Goal: Task Accomplishment & Management: Manage account settings

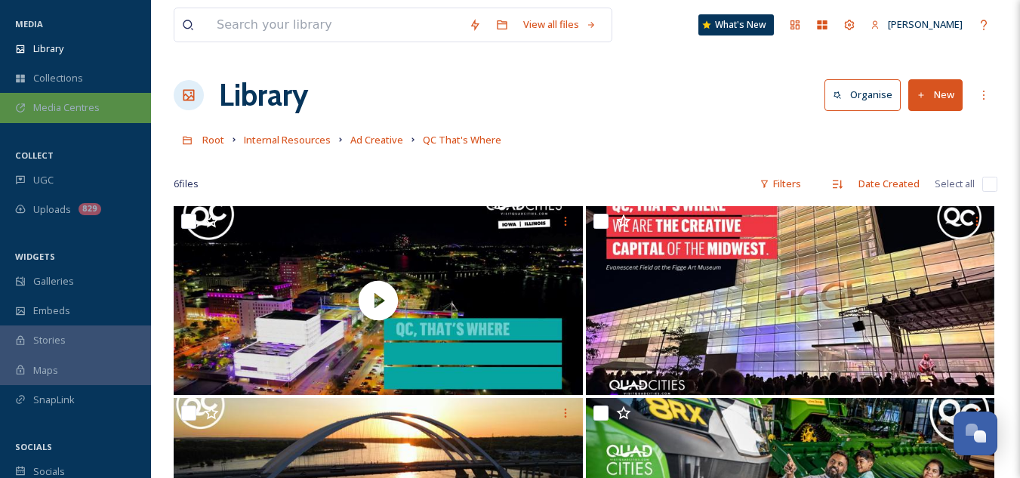
scroll to position [59, 0]
click at [92, 99] on div "Media Centres" at bounding box center [75, 108] width 151 height 29
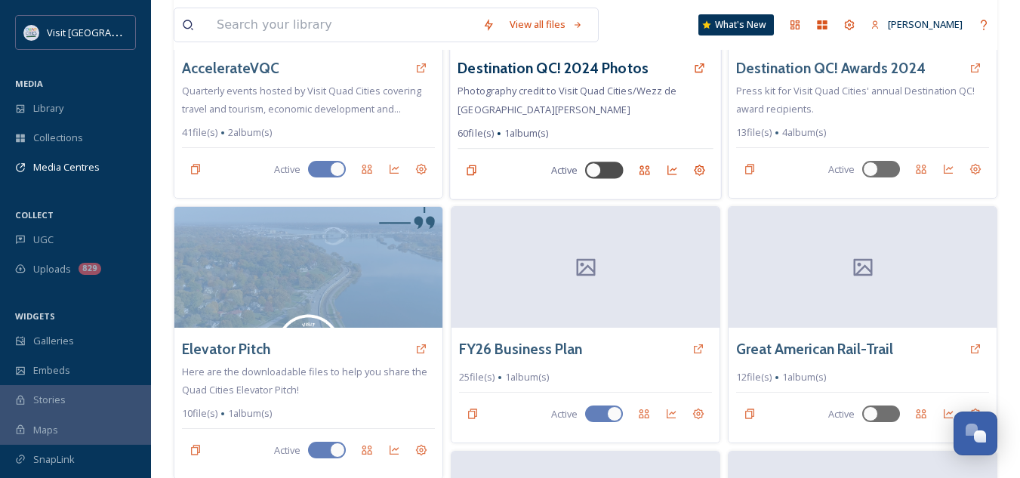
scroll to position [217, 0]
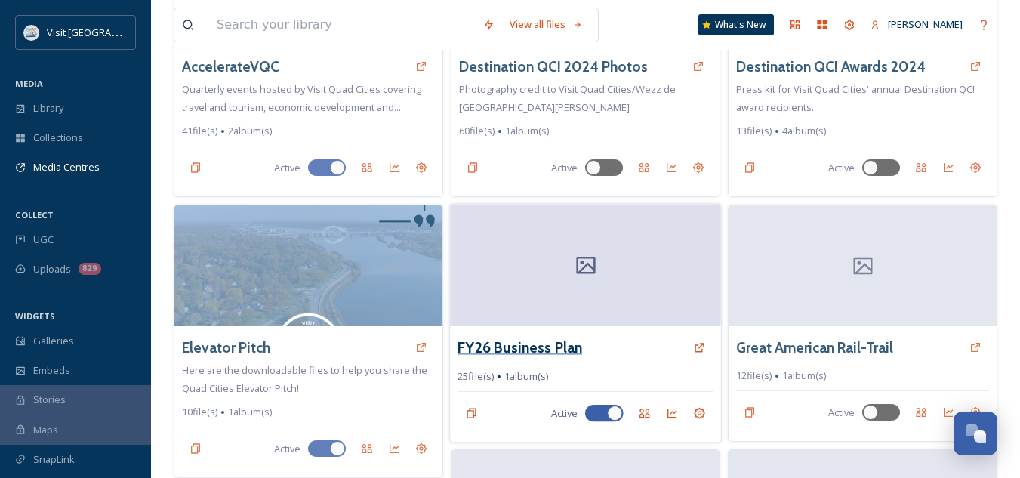
click at [568, 337] on h3 "FY26 Business Plan" at bounding box center [520, 348] width 125 height 22
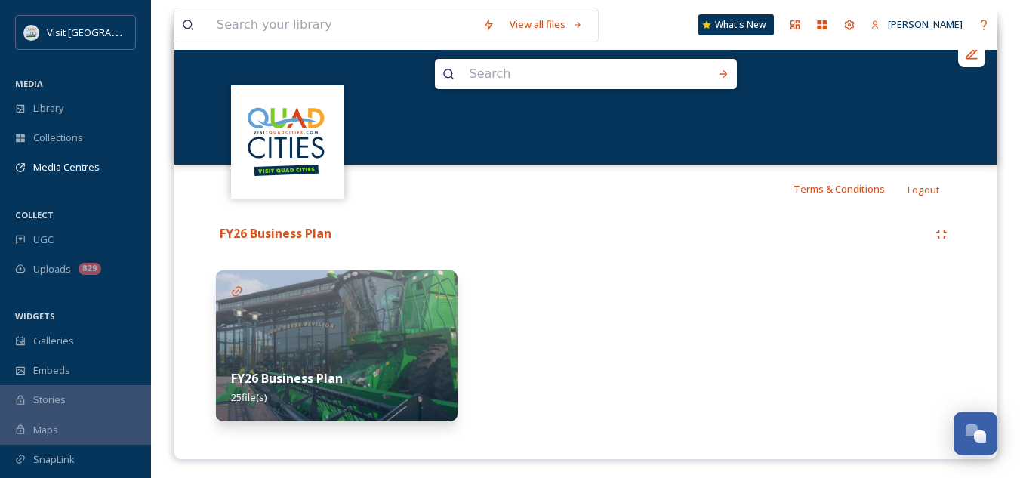
scroll to position [177, 0]
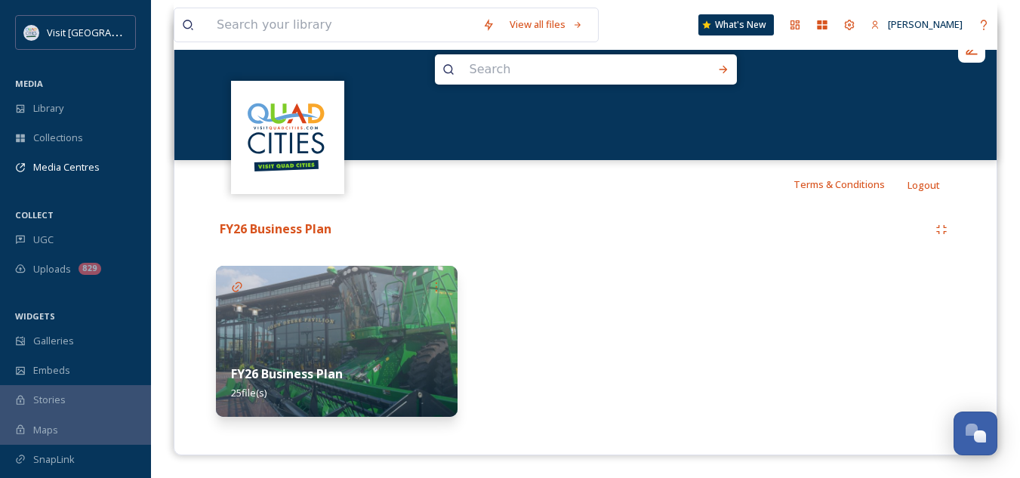
click at [324, 337] on img at bounding box center [337, 341] width 242 height 151
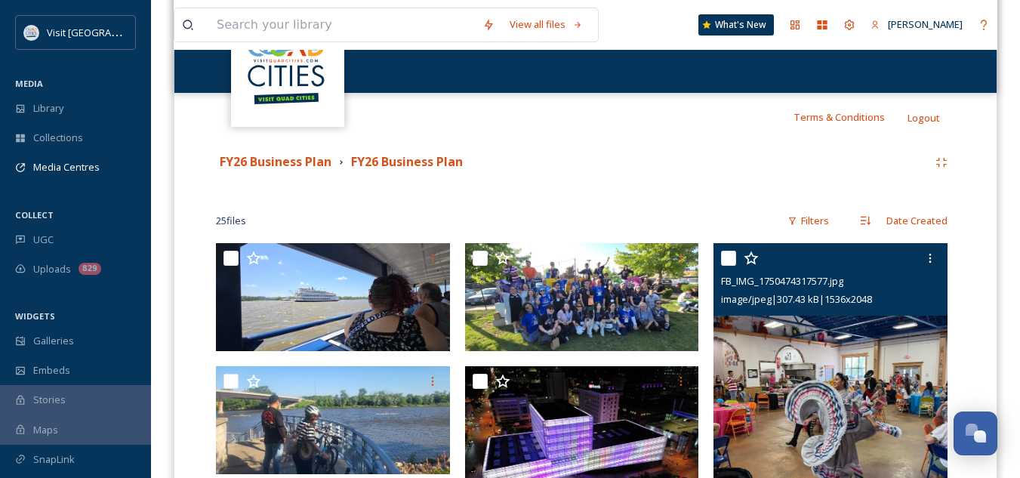
scroll to position [243, 0]
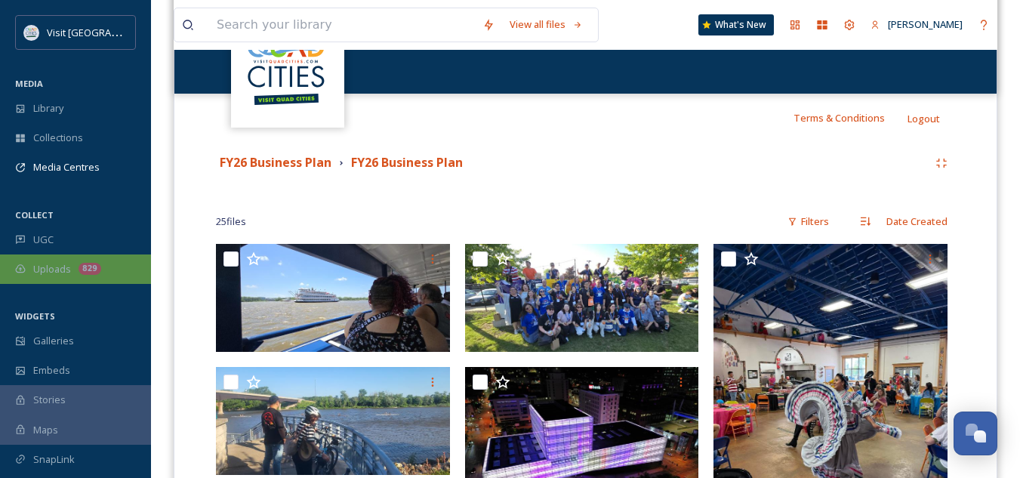
click at [61, 270] on span "Uploads" at bounding box center [52, 269] width 38 height 14
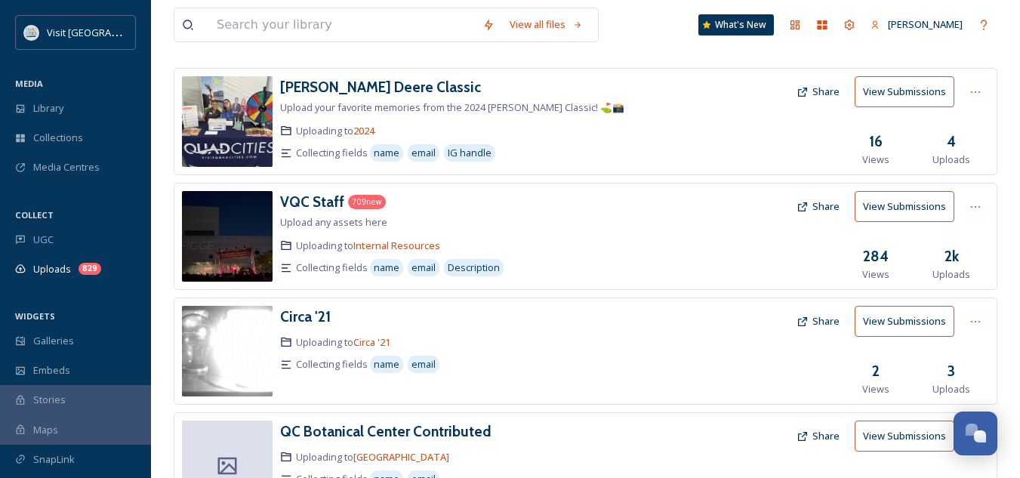
scroll to position [73, 0]
click at [319, 208] on h3 "VQC Staff" at bounding box center [312, 201] width 64 height 18
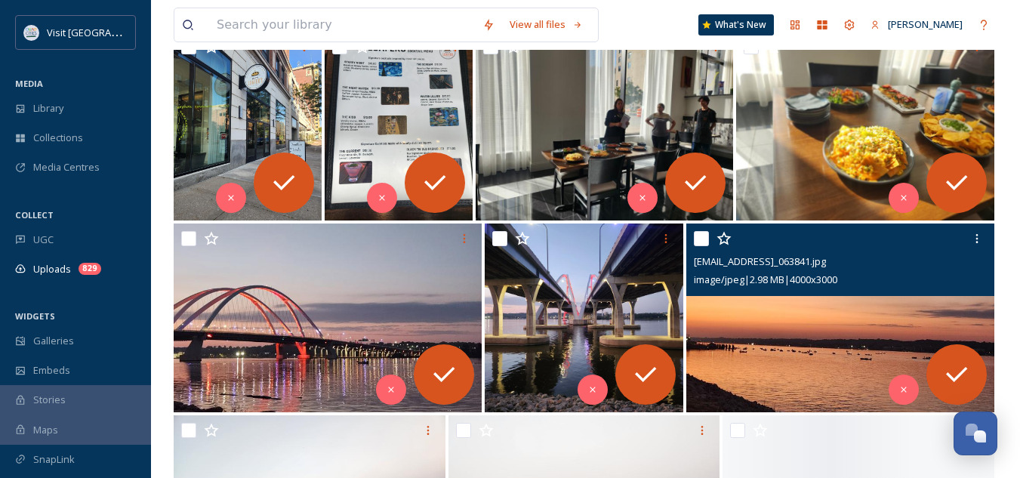
scroll to position [6992, 0]
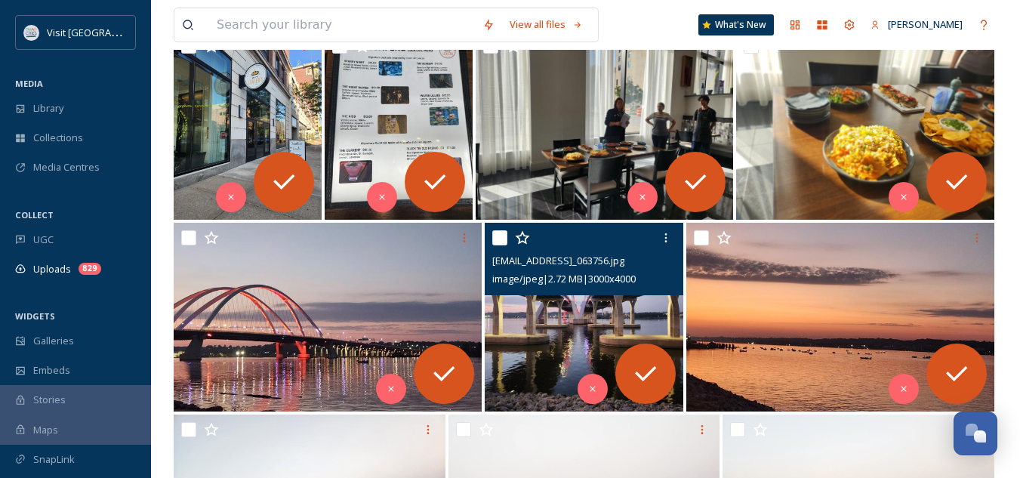
click at [506, 238] on input "checkbox" at bounding box center [499, 237] width 15 height 15
checkbox input "true"
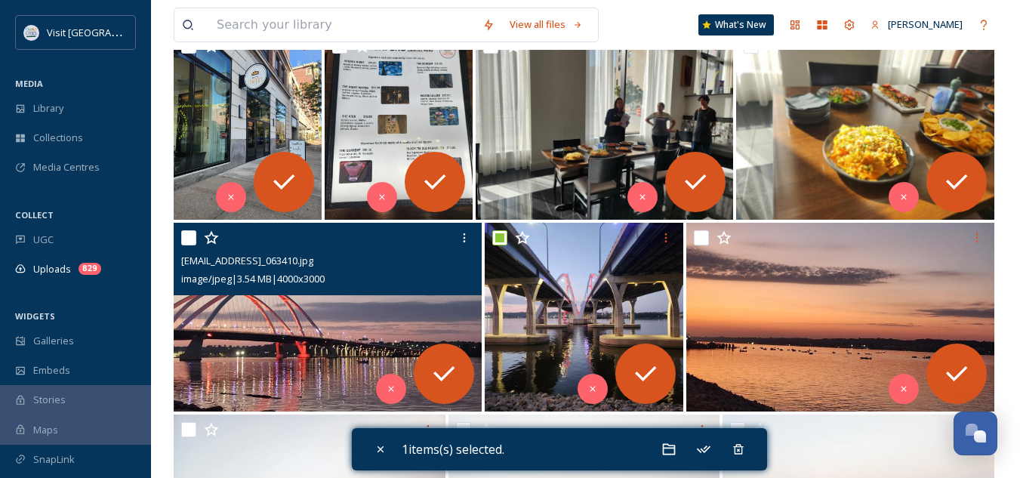
click at [193, 238] on input "checkbox" at bounding box center [188, 237] width 15 height 15
checkbox input "true"
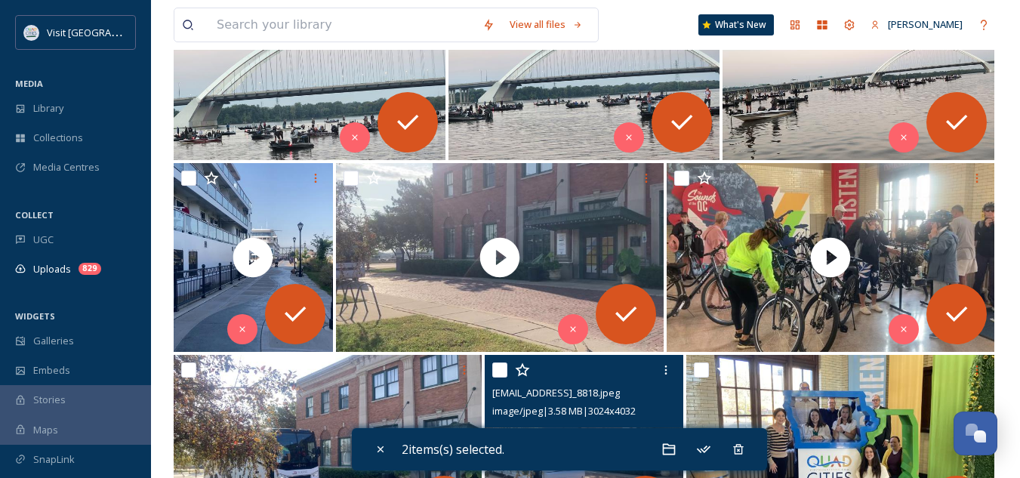
scroll to position [8013, 0]
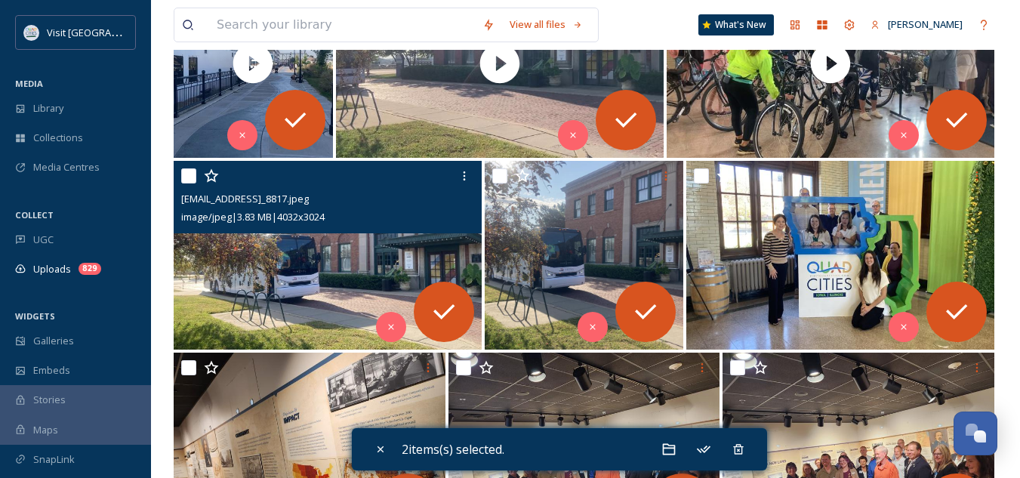
click at [188, 171] on input "checkbox" at bounding box center [188, 175] width 15 height 15
checkbox input "true"
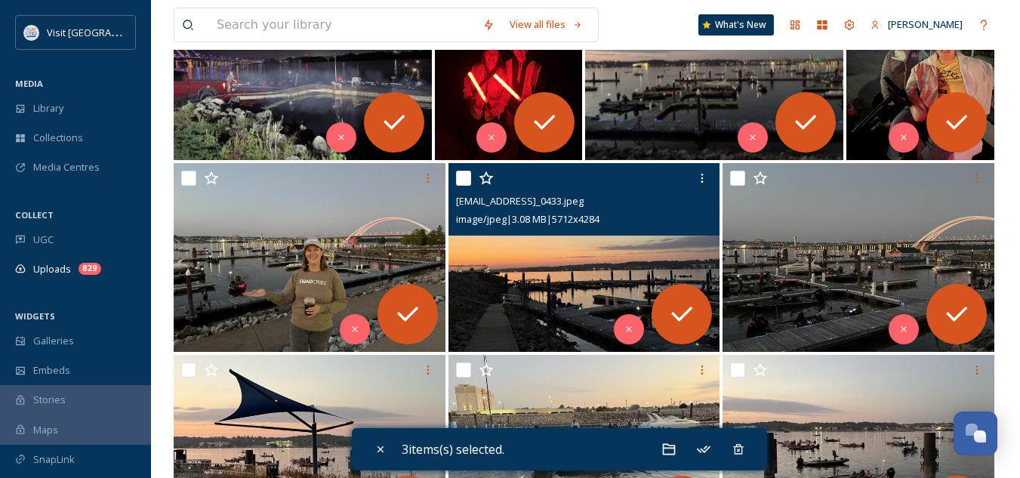
scroll to position [5900, 0]
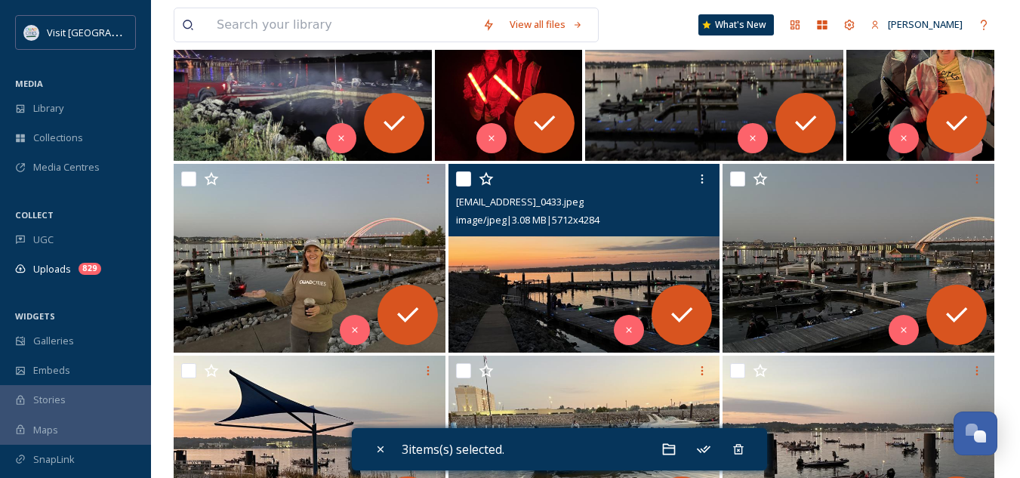
click at [463, 176] on input "checkbox" at bounding box center [463, 178] width 15 height 15
checkbox input "true"
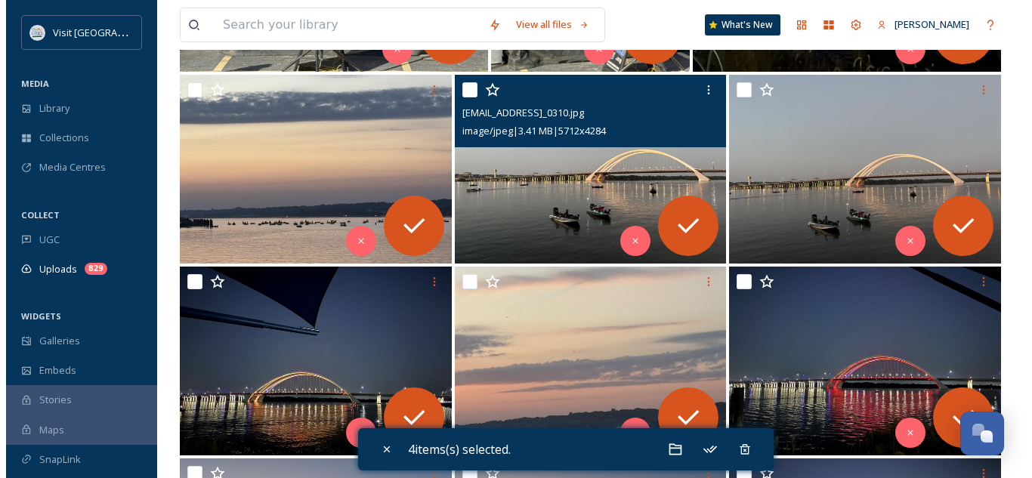
scroll to position [4783, 0]
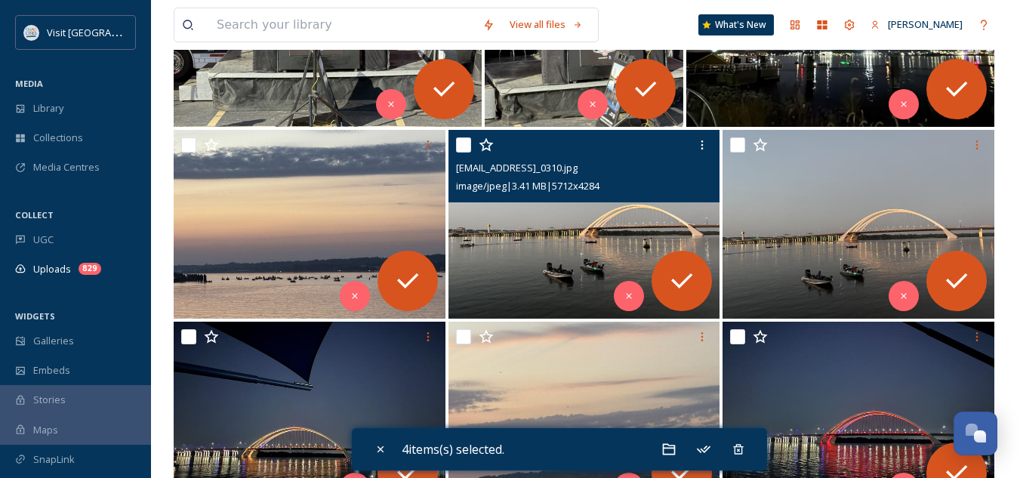
click at [468, 142] on input "checkbox" at bounding box center [463, 144] width 15 height 15
checkbox input "true"
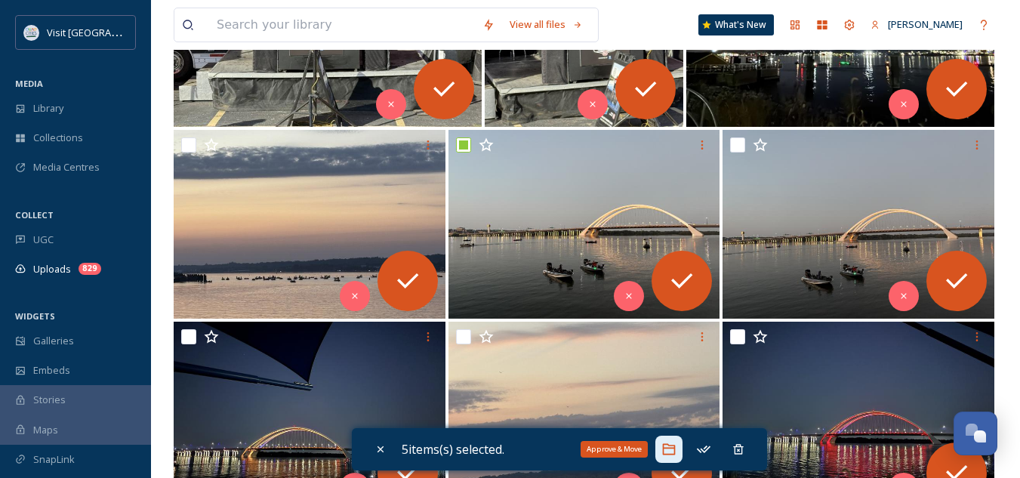
click at [671, 456] on icon at bounding box center [669, 449] width 15 height 15
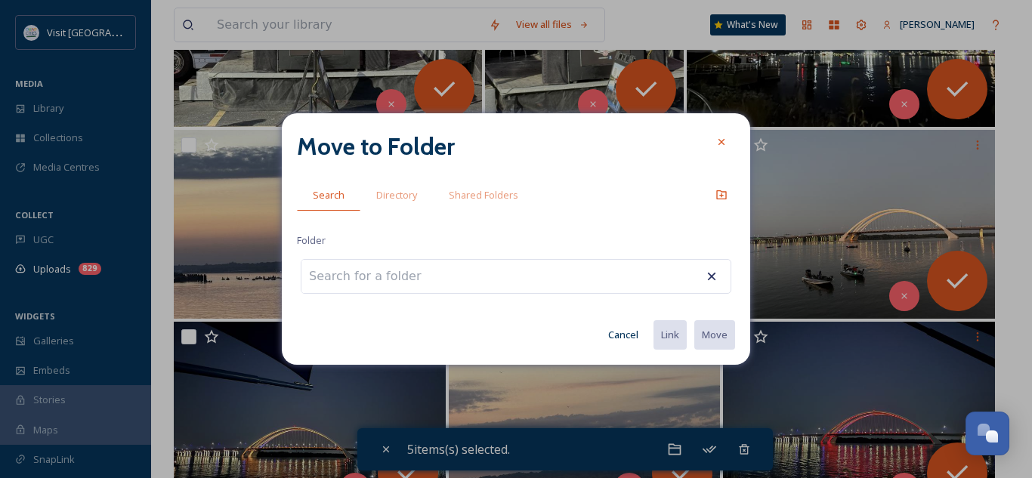
click at [431, 287] on input at bounding box center [384, 276] width 166 height 33
click at [351, 287] on input at bounding box center [384, 276] width 166 height 33
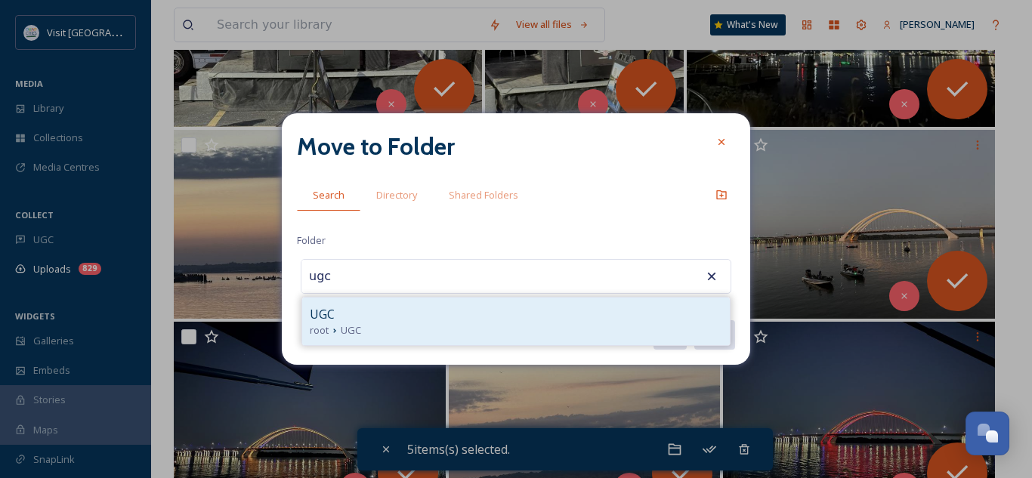
click at [380, 322] on div "UGC" at bounding box center [516, 314] width 412 height 18
type input "UGC"
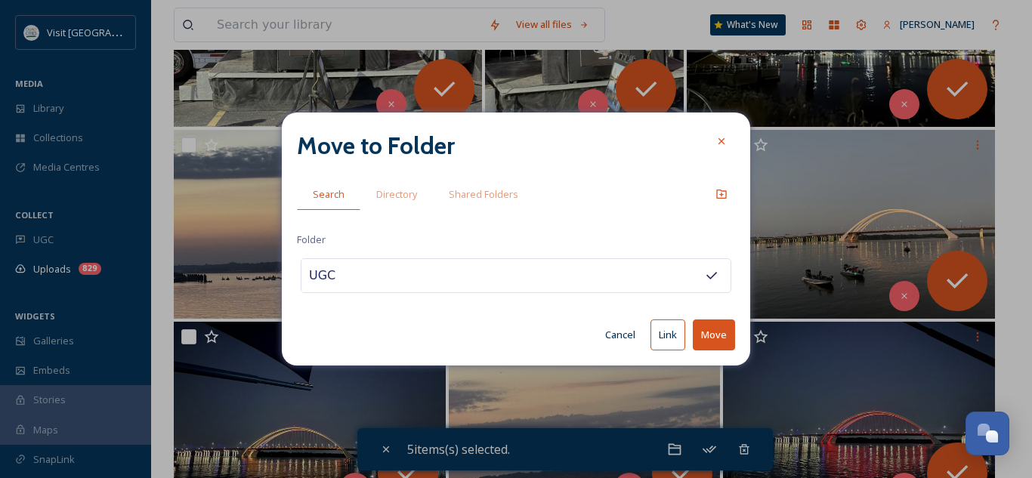
click at [715, 328] on button "Move" at bounding box center [714, 334] width 42 height 31
checkbox input "false"
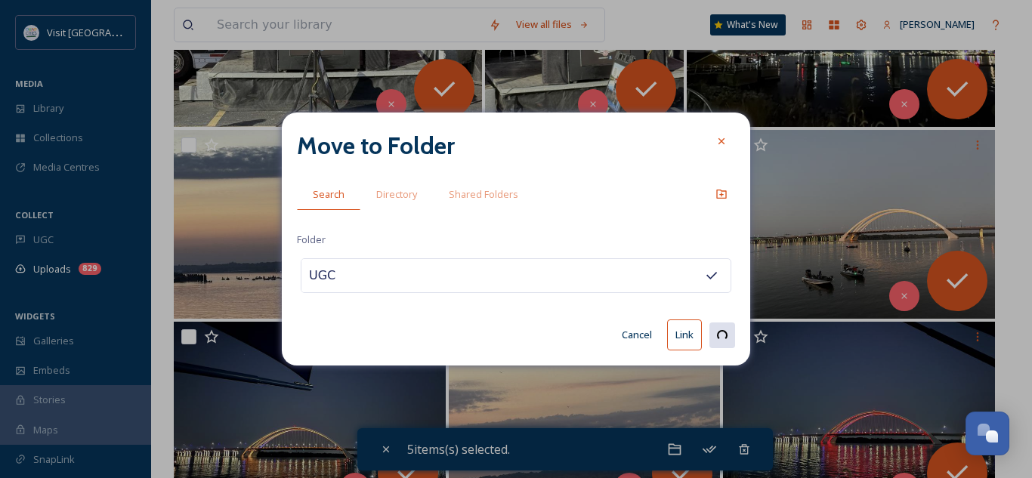
checkbox input "false"
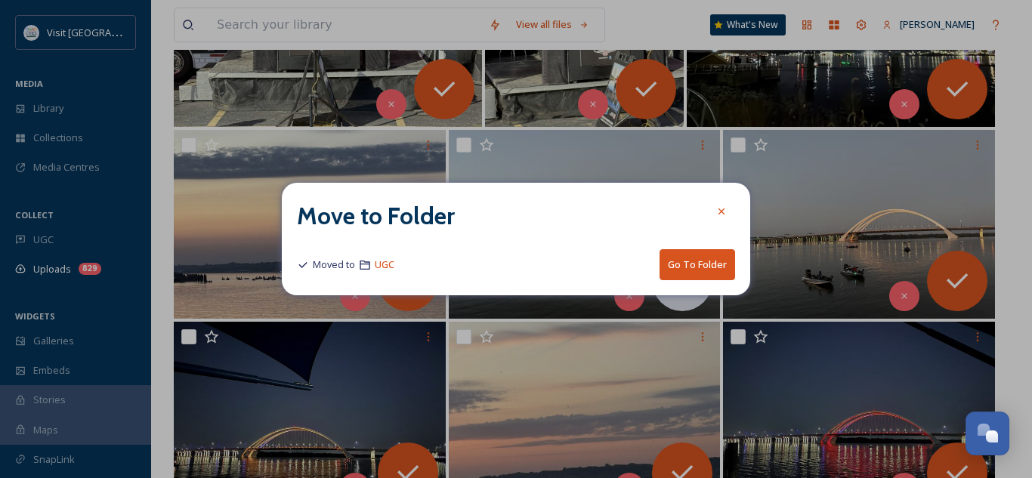
click at [691, 267] on button "Go To Folder" at bounding box center [697, 264] width 76 height 31
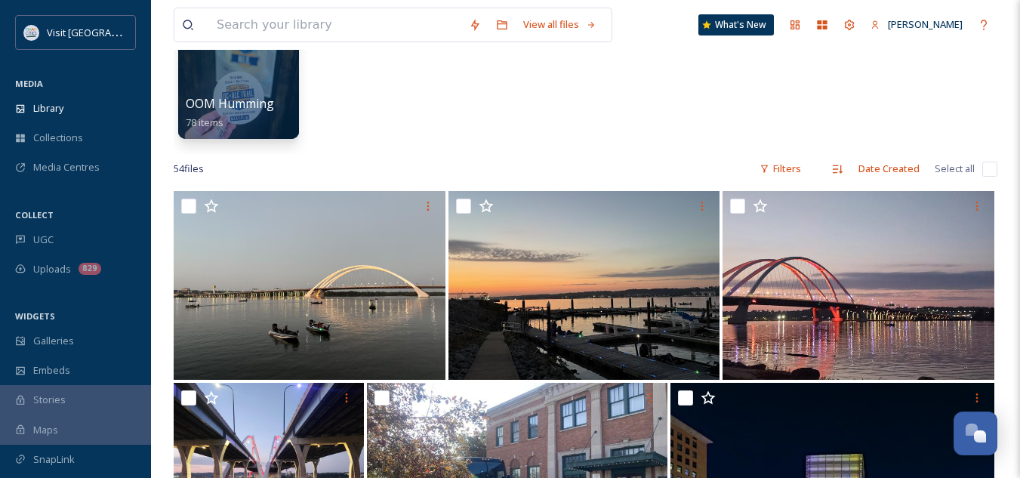
scroll to position [174, 0]
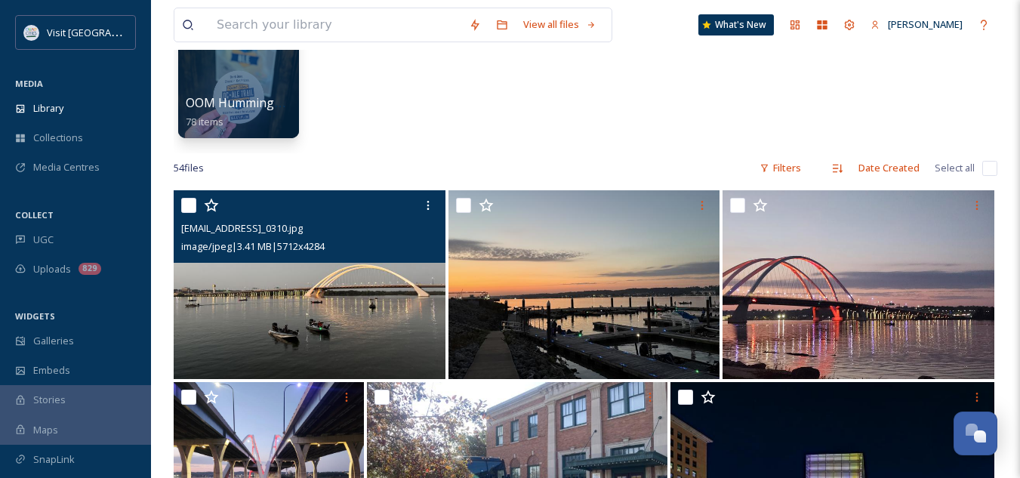
click at [190, 208] on input "checkbox" at bounding box center [188, 205] width 15 height 15
checkbox input "true"
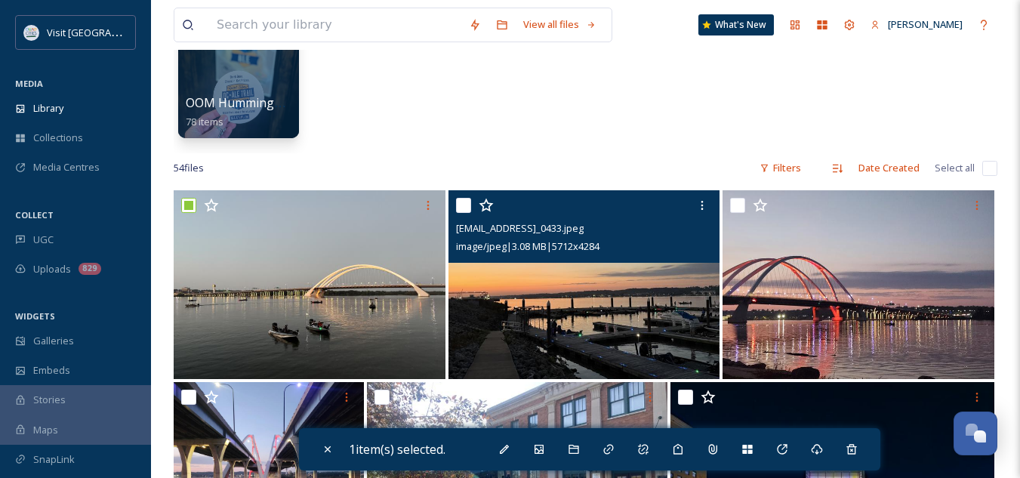
click at [467, 202] on input "checkbox" at bounding box center [463, 205] width 15 height 15
checkbox input "true"
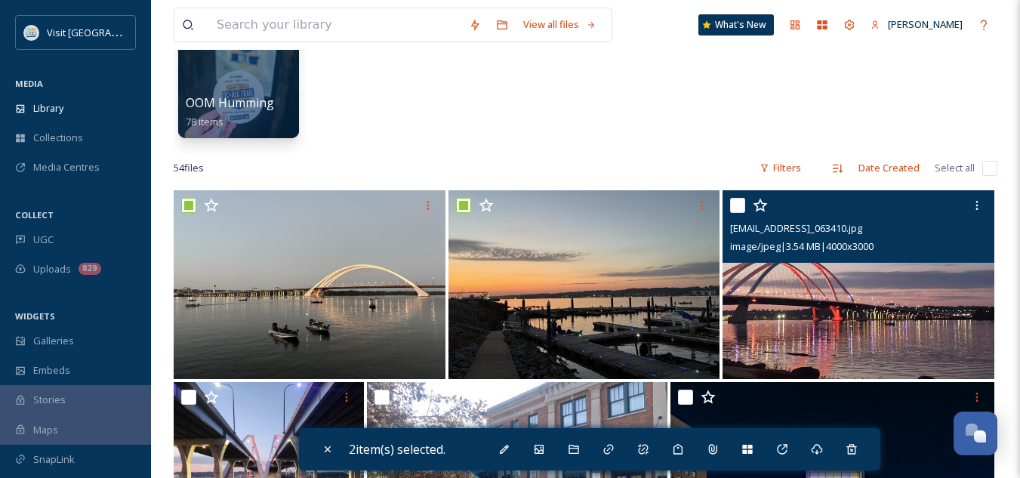
click at [737, 207] on input "checkbox" at bounding box center [737, 205] width 15 height 15
checkbox input "true"
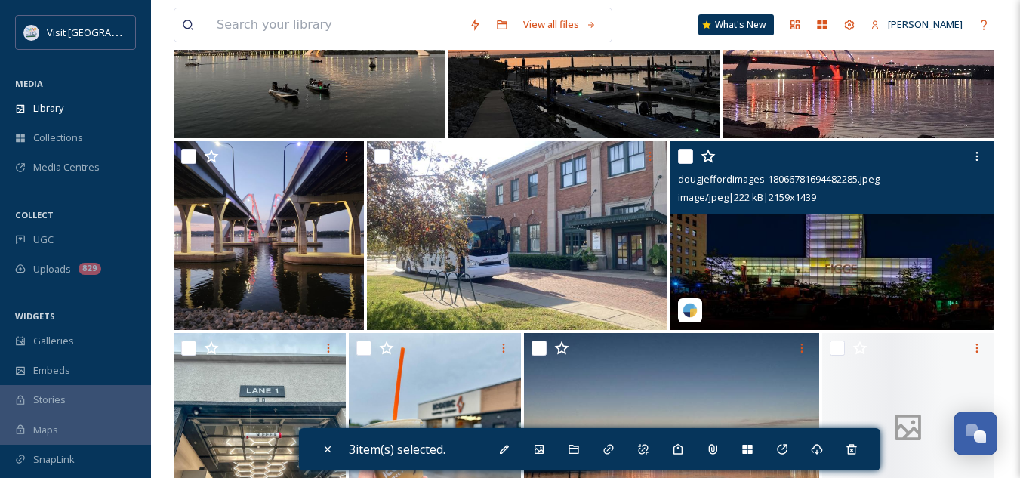
scroll to position [417, 0]
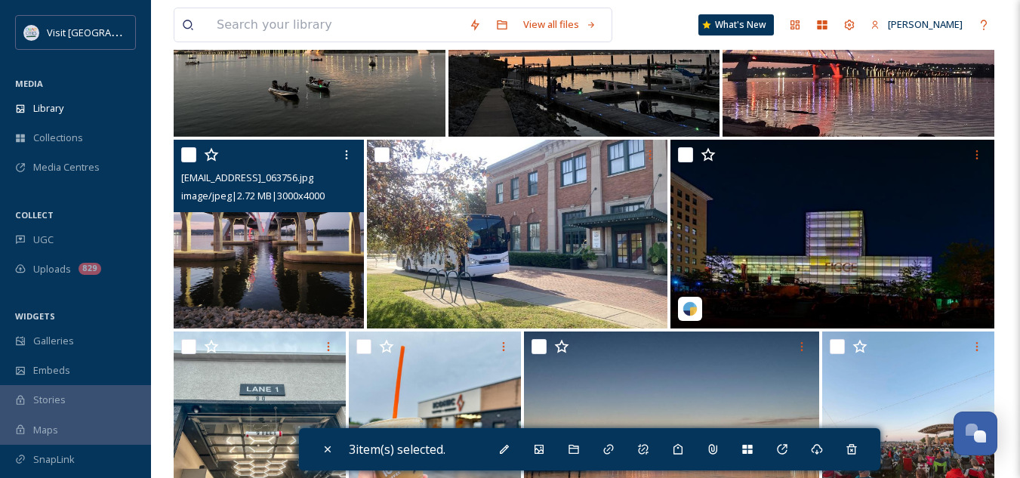
click at [193, 153] on input "checkbox" at bounding box center [188, 154] width 15 height 15
checkbox input "true"
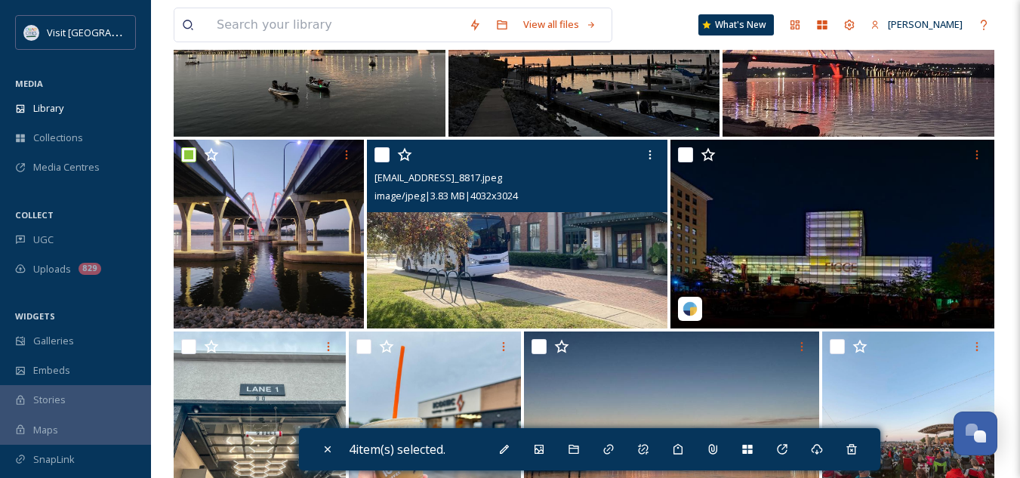
click at [380, 153] on input "checkbox" at bounding box center [382, 154] width 15 height 15
checkbox input "true"
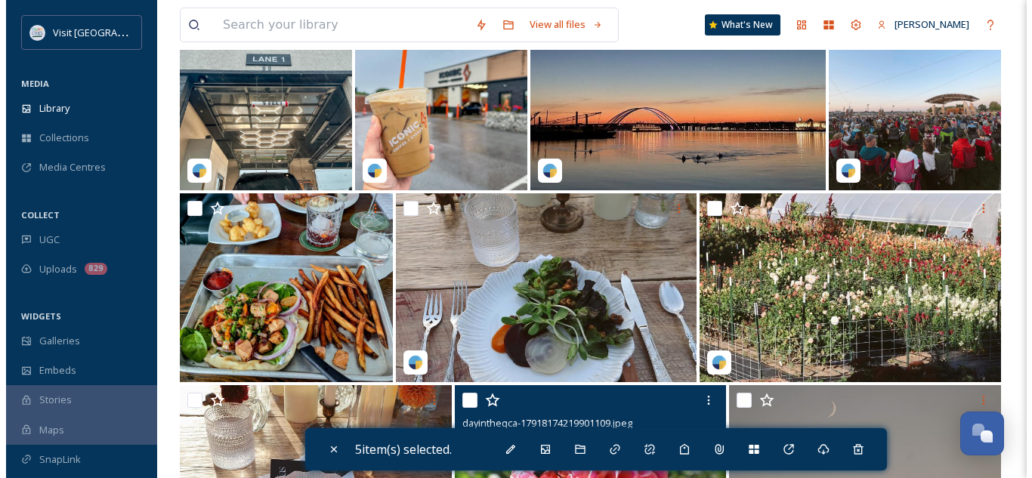
scroll to position [850, 0]
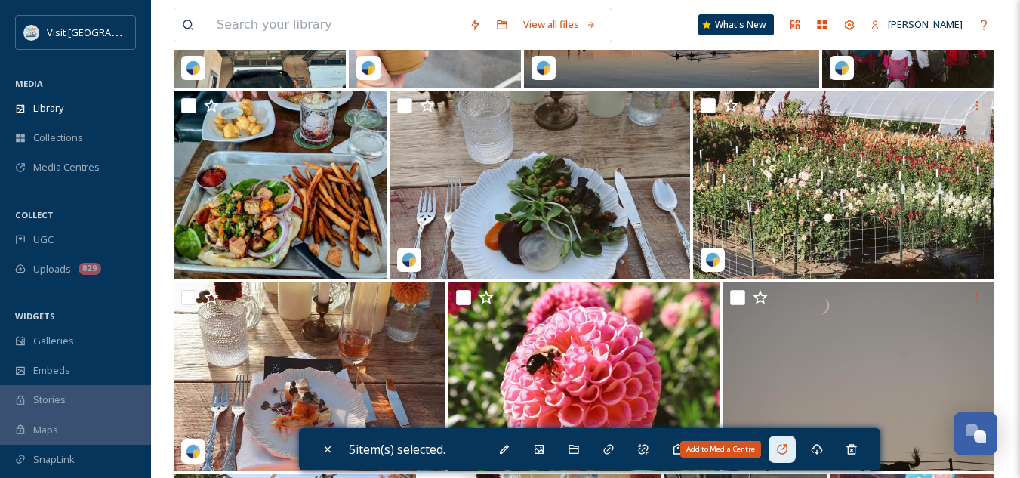
click at [784, 449] on icon at bounding box center [782, 449] width 12 height 12
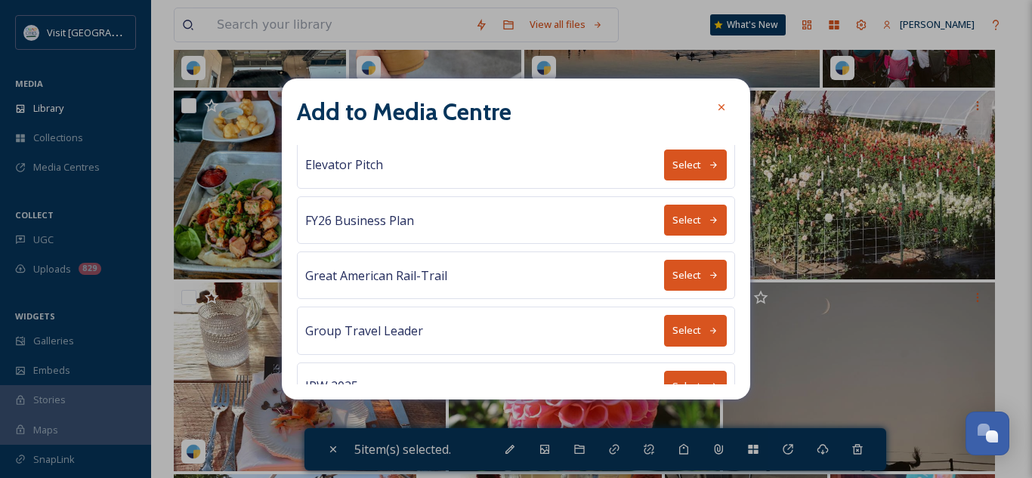
scroll to position [171, 0]
click at [676, 215] on button "Select" at bounding box center [695, 219] width 63 height 31
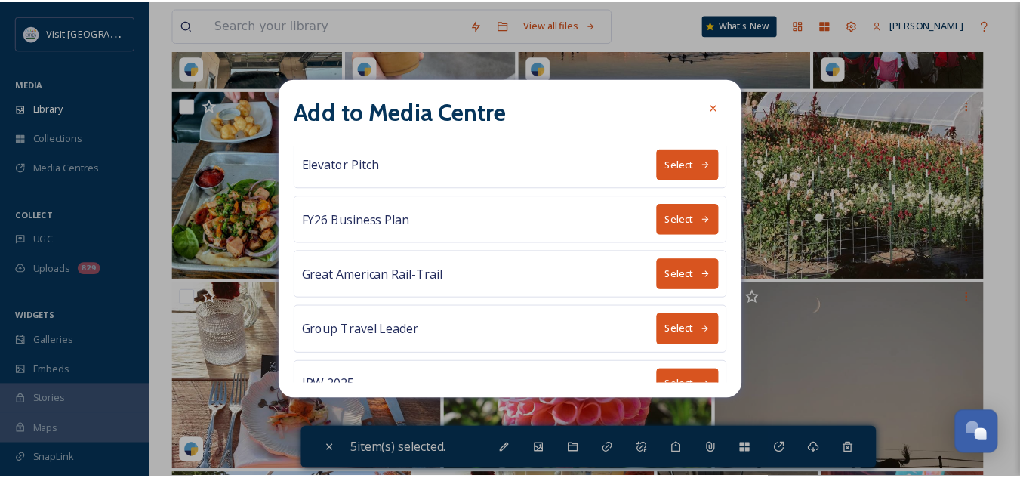
scroll to position [0, 0]
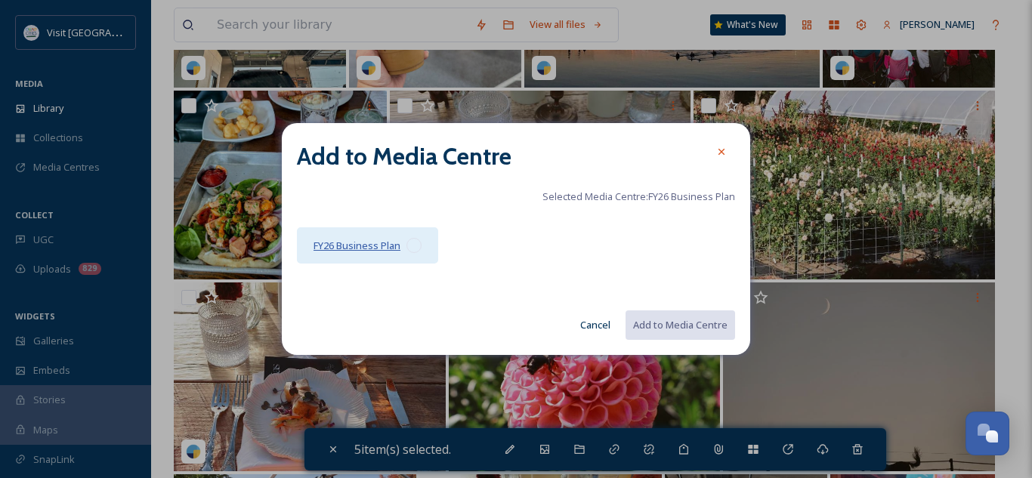
click at [374, 246] on span "FY26 Business Plan" at bounding box center [356, 246] width 87 height 14
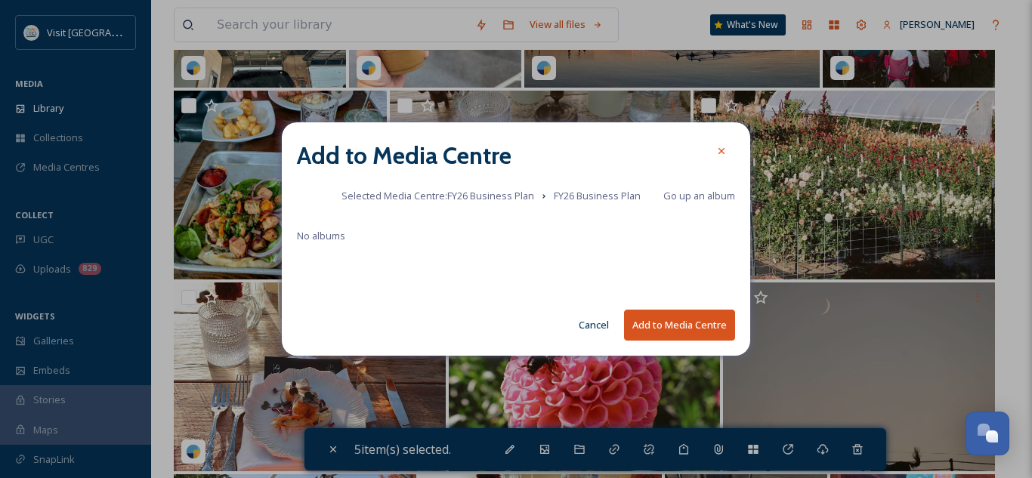
click at [675, 324] on button "Add to Media Centre" at bounding box center [679, 325] width 111 height 31
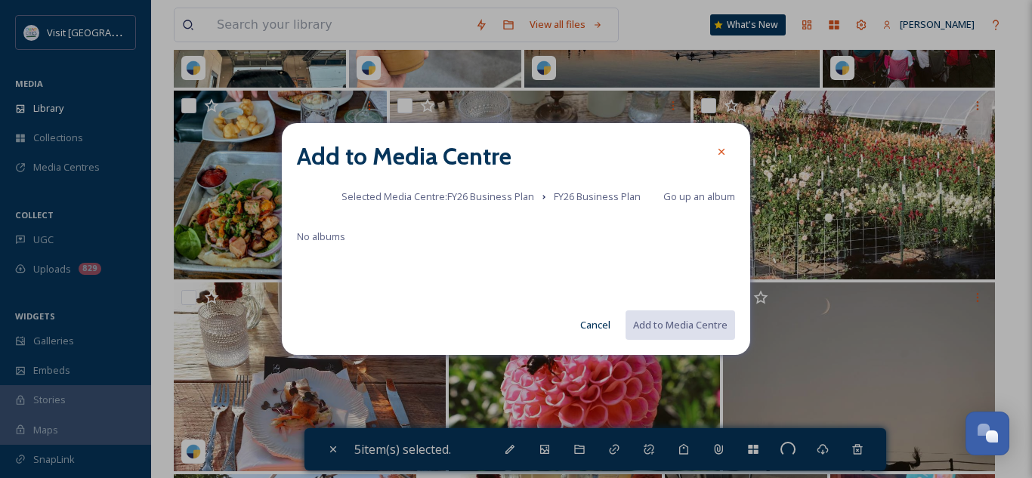
checkbox input "false"
